Goal: Task Accomplishment & Management: Use online tool/utility

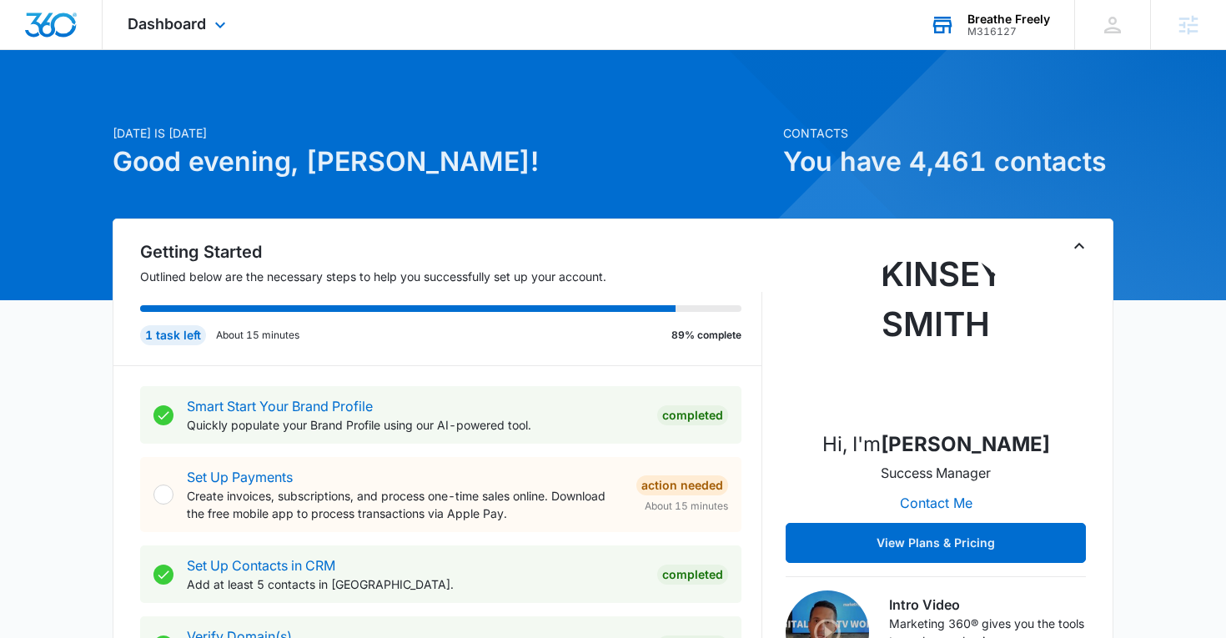
click at [998, 27] on div "M316127" at bounding box center [1009, 32] width 83 height 12
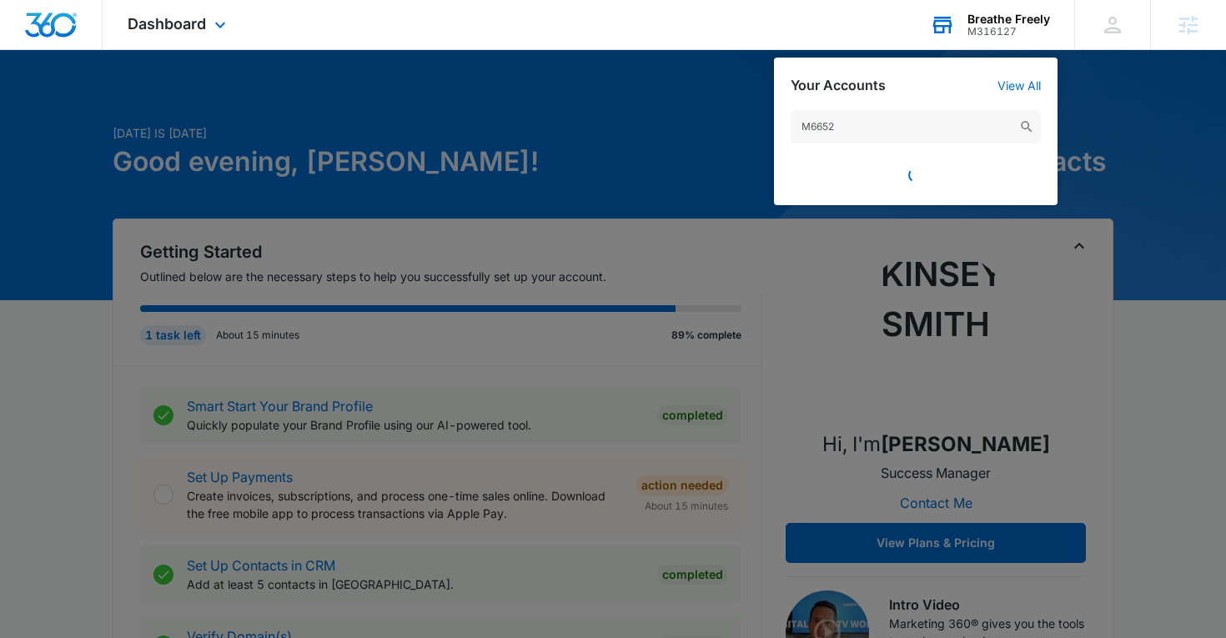
click at [875, 132] on input "M6652" at bounding box center [916, 126] width 250 height 33
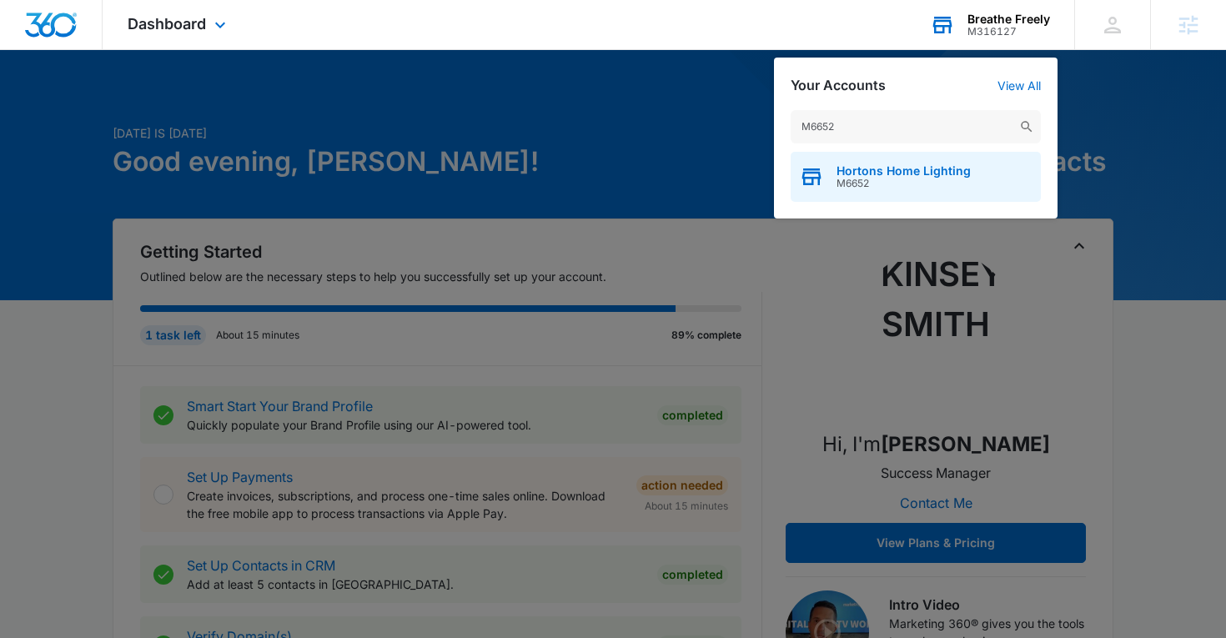
type input "M6652"
click at [866, 184] on span "M6652" at bounding box center [904, 184] width 134 height 12
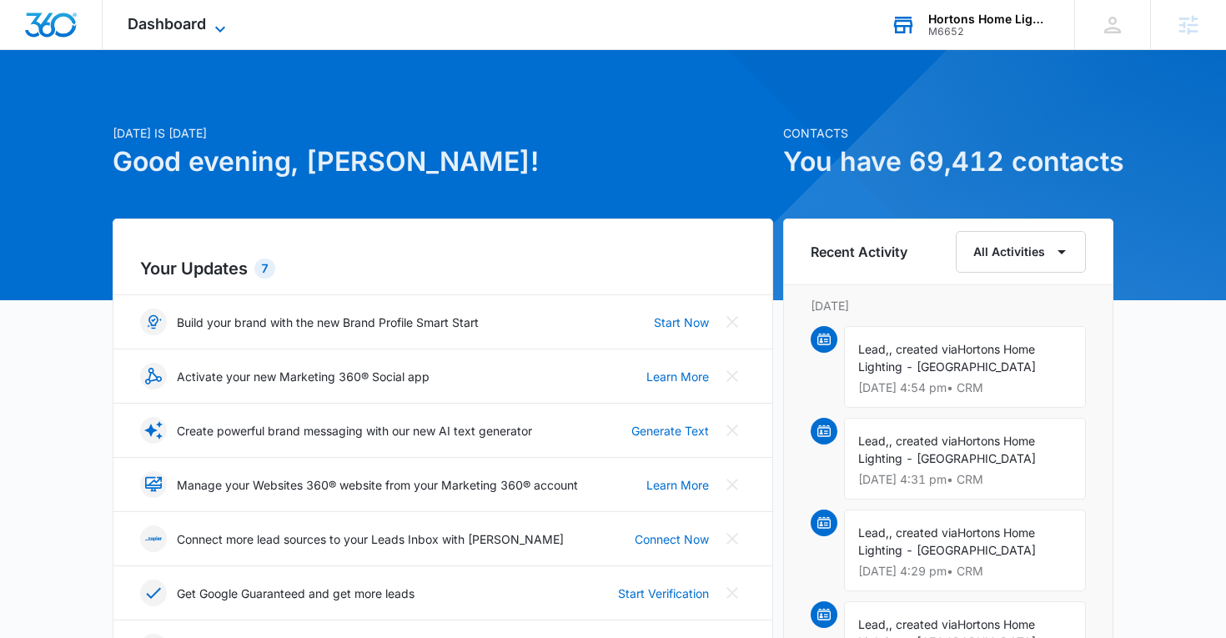
click at [199, 25] on span "Dashboard" at bounding box center [167, 24] width 78 height 18
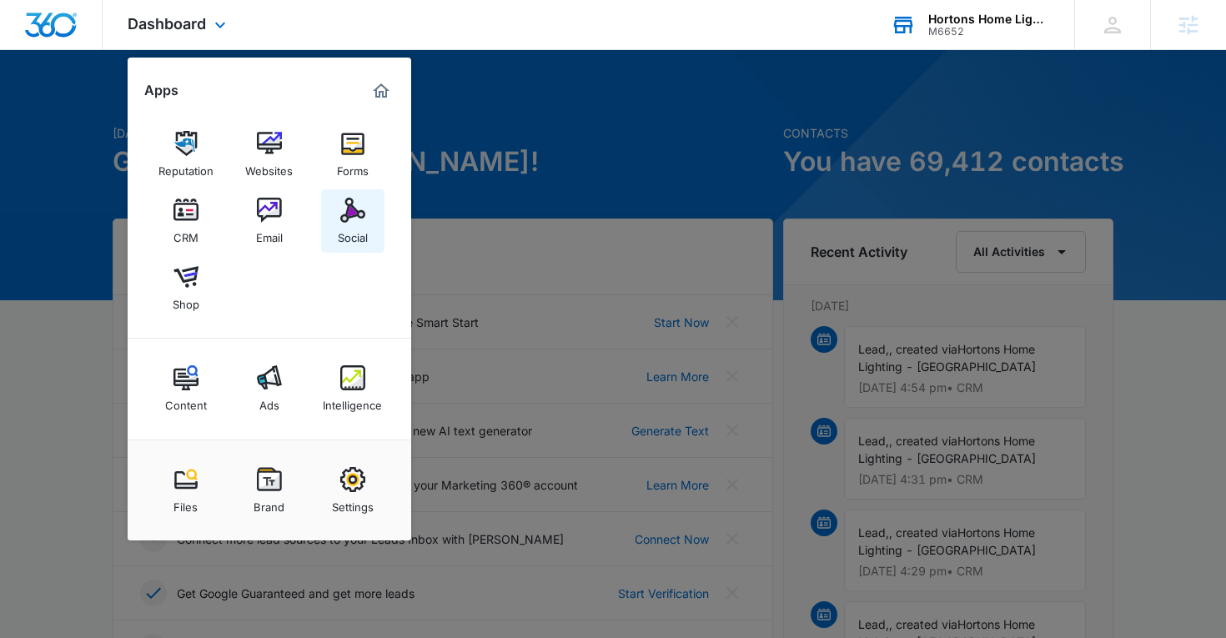
click at [336, 210] on link "Social" at bounding box center [352, 220] width 63 height 63
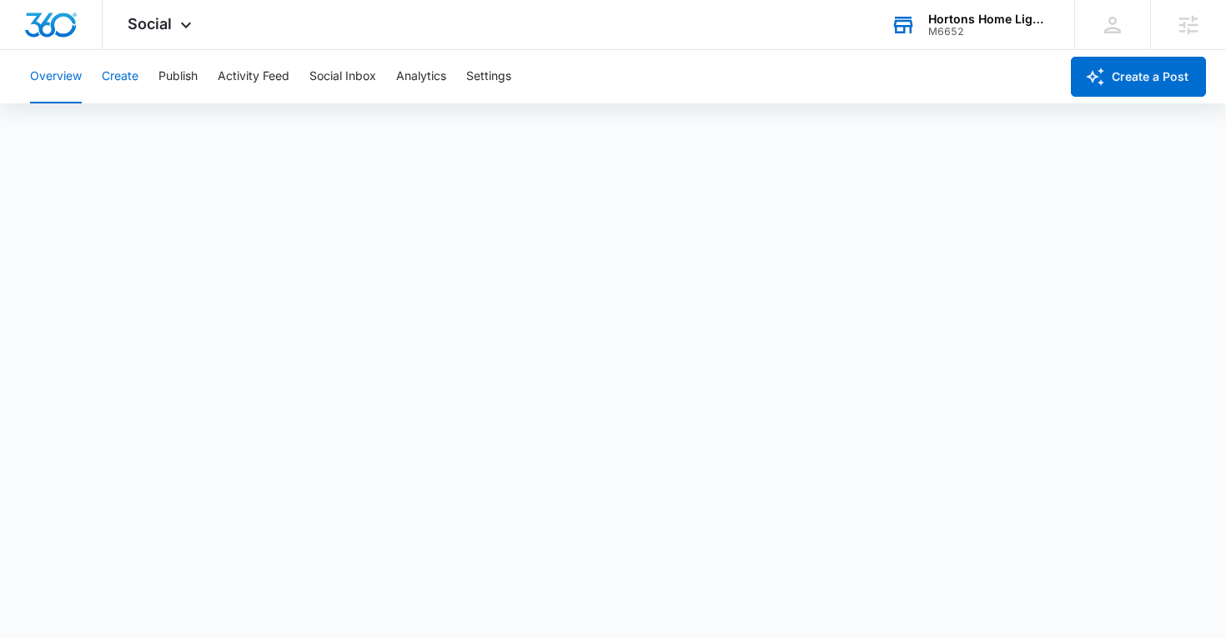
click at [126, 62] on button "Create" at bounding box center [120, 76] width 37 height 53
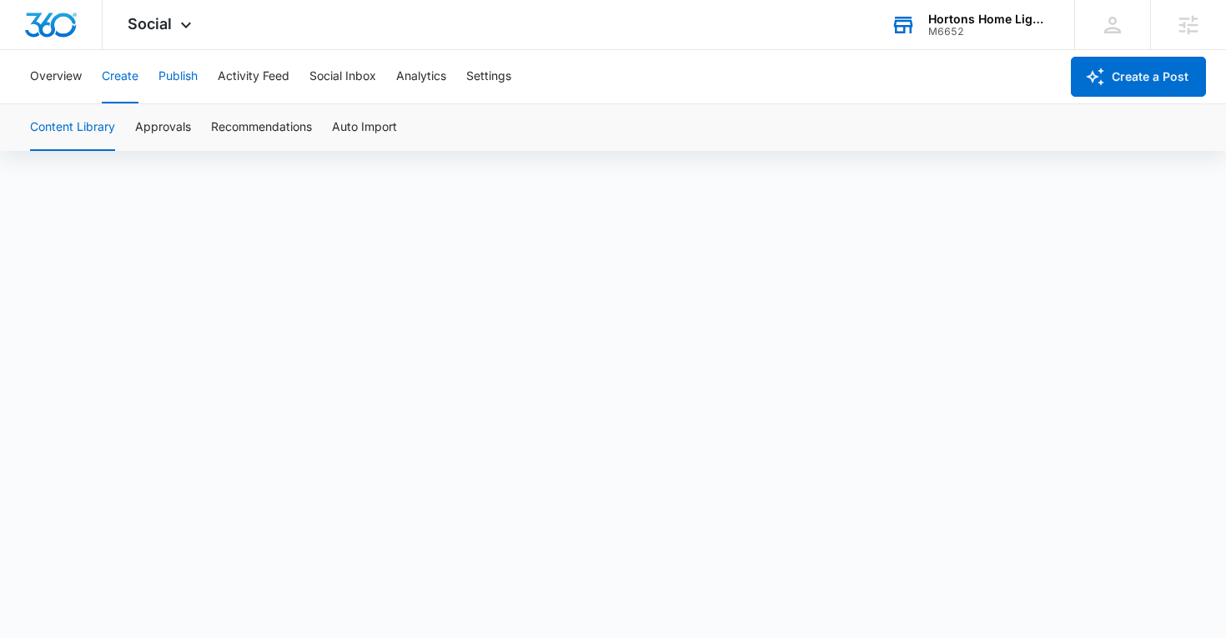
click at [171, 83] on button "Publish" at bounding box center [177, 76] width 39 height 53
click at [112, 85] on button "Create" at bounding box center [120, 76] width 37 height 53
click at [183, 73] on button "Publish" at bounding box center [177, 76] width 39 height 53
click at [128, 129] on button "Schedules" at bounding box center [127, 127] width 57 height 47
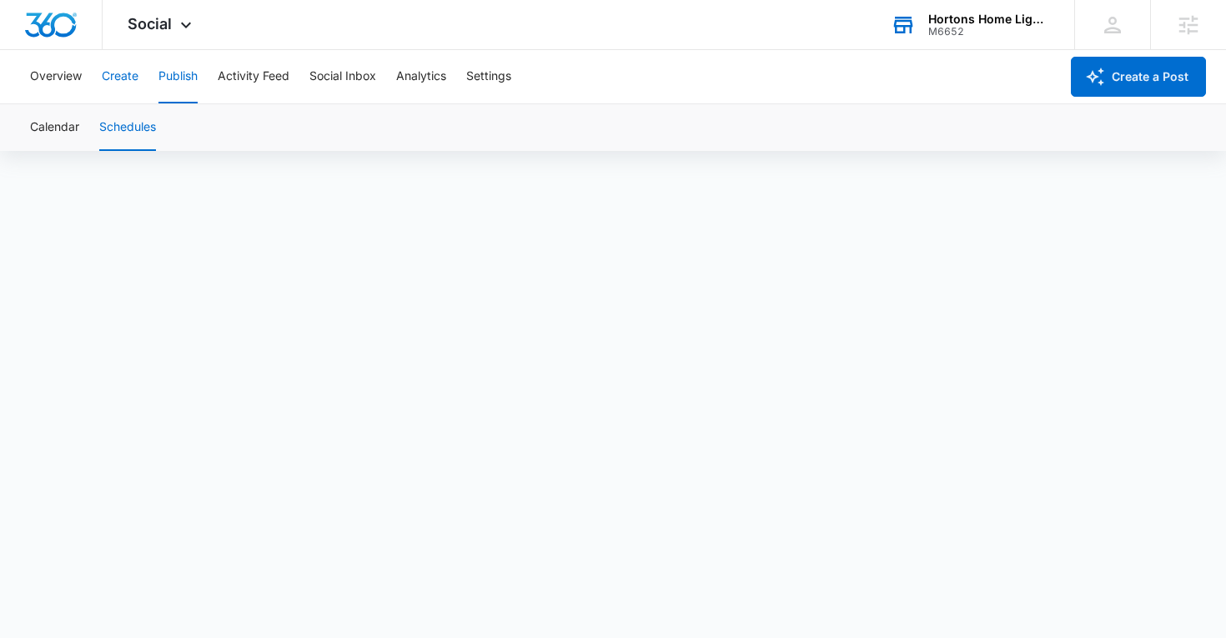
click at [115, 93] on button "Create" at bounding box center [120, 76] width 37 height 53
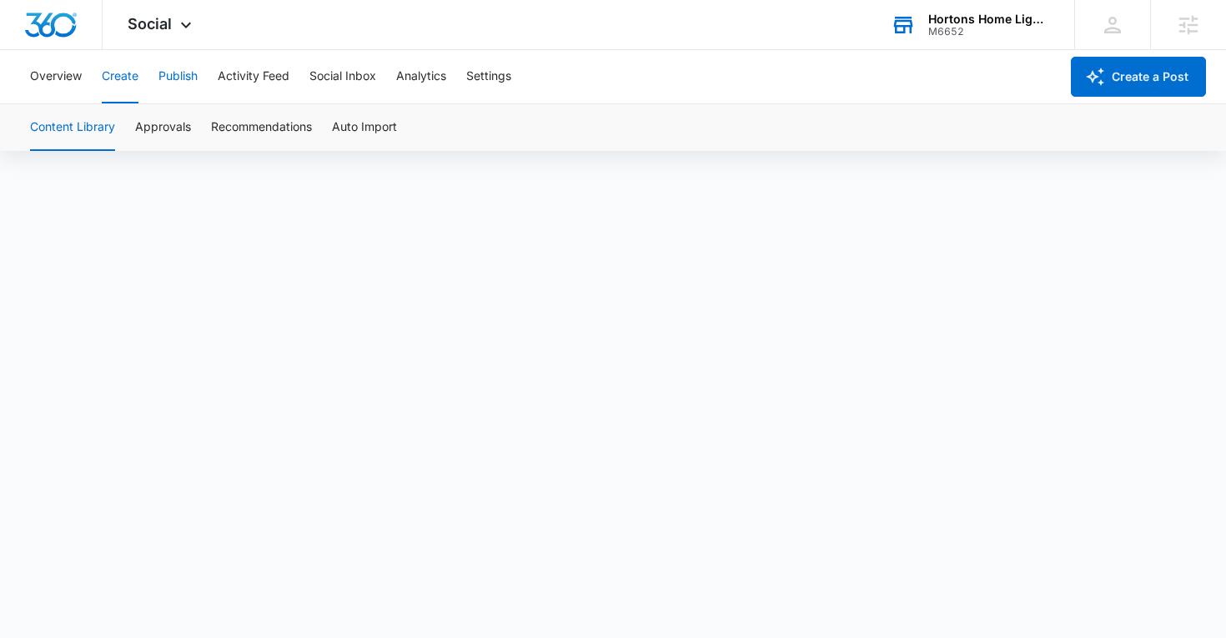
click at [187, 68] on button "Publish" at bounding box center [177, 76] width 39 height 53
click at [118, 88] on button "Create" at bounding box center [120, 76] width 37 height 53
click at [172, 129] on button "Approvals" at bounding box center [163, 127] width 56 height 47
